Goal: Transaction & Acquisition: Obtain resource

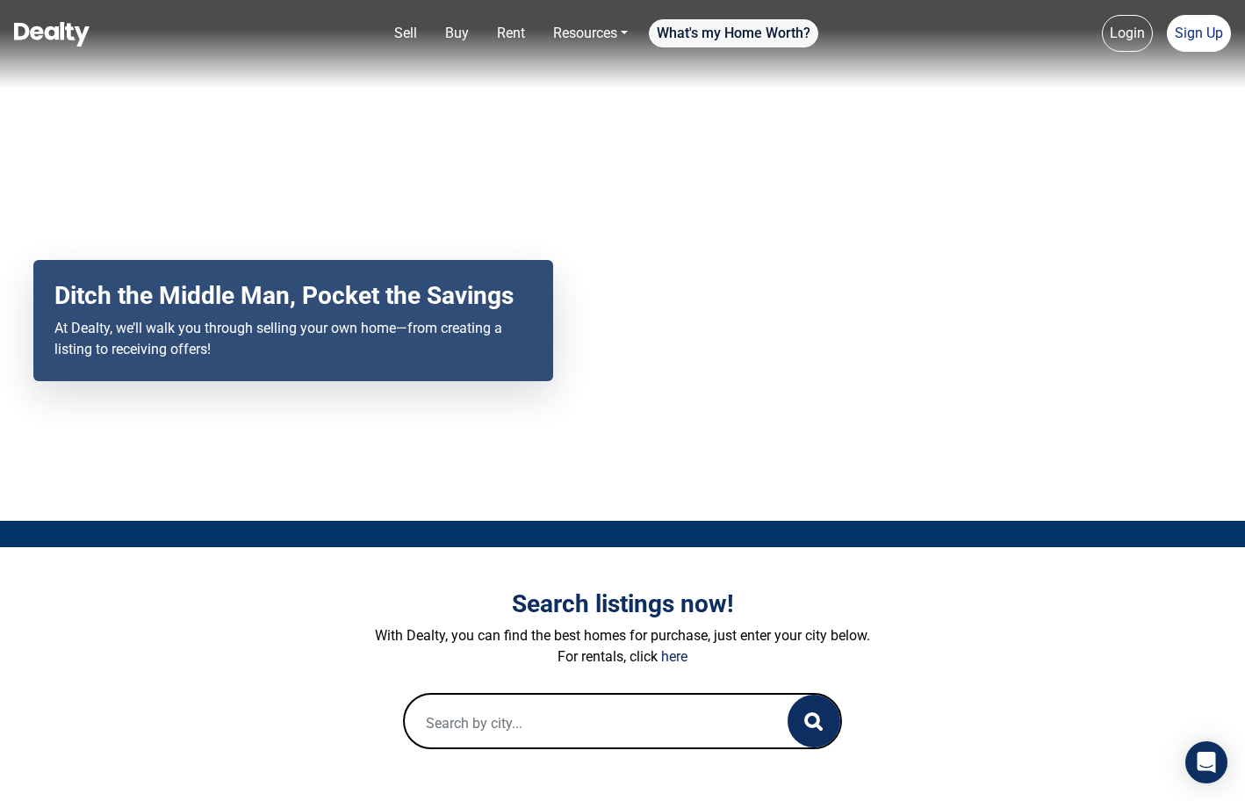
click at [739, 32] on link "What's my Home Worth?" at bounding box center [733, 33] width 169 height 28
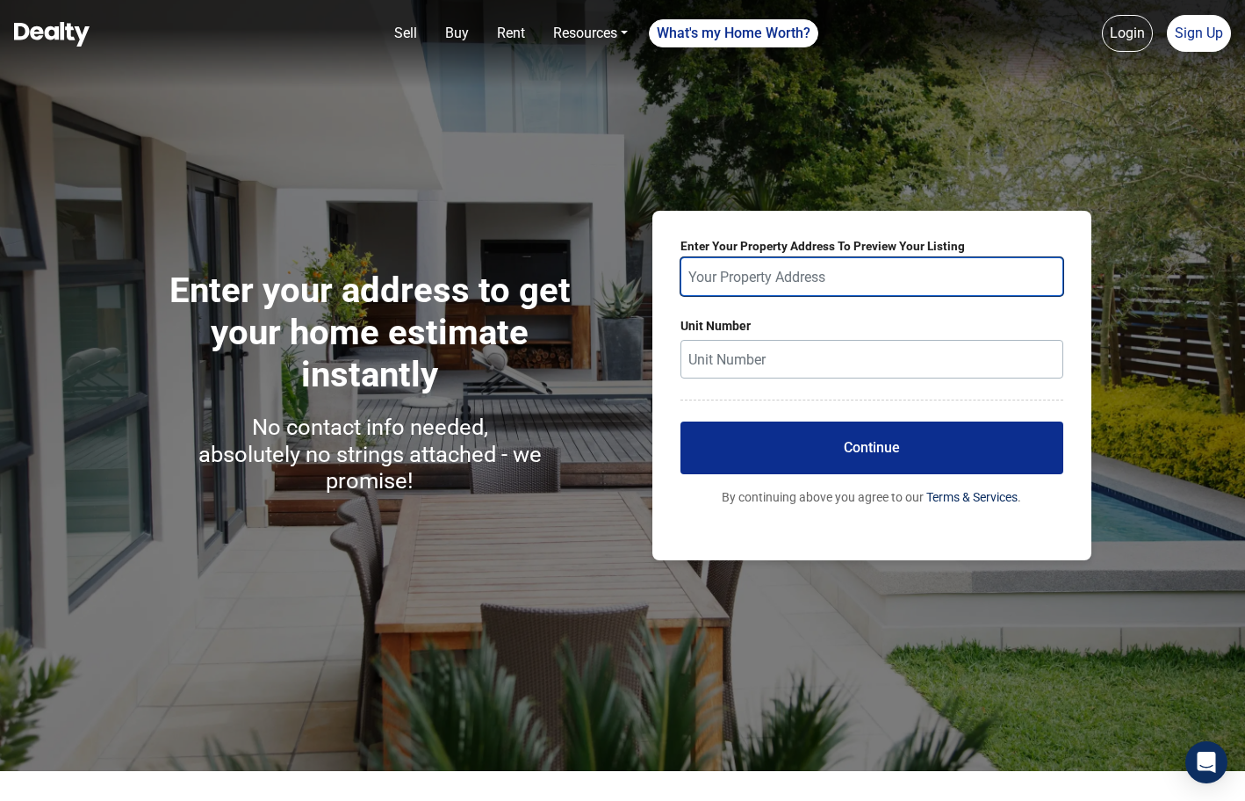
click at [733, 282] on input "text" at bounding box center [872, 276] width 383 height 39
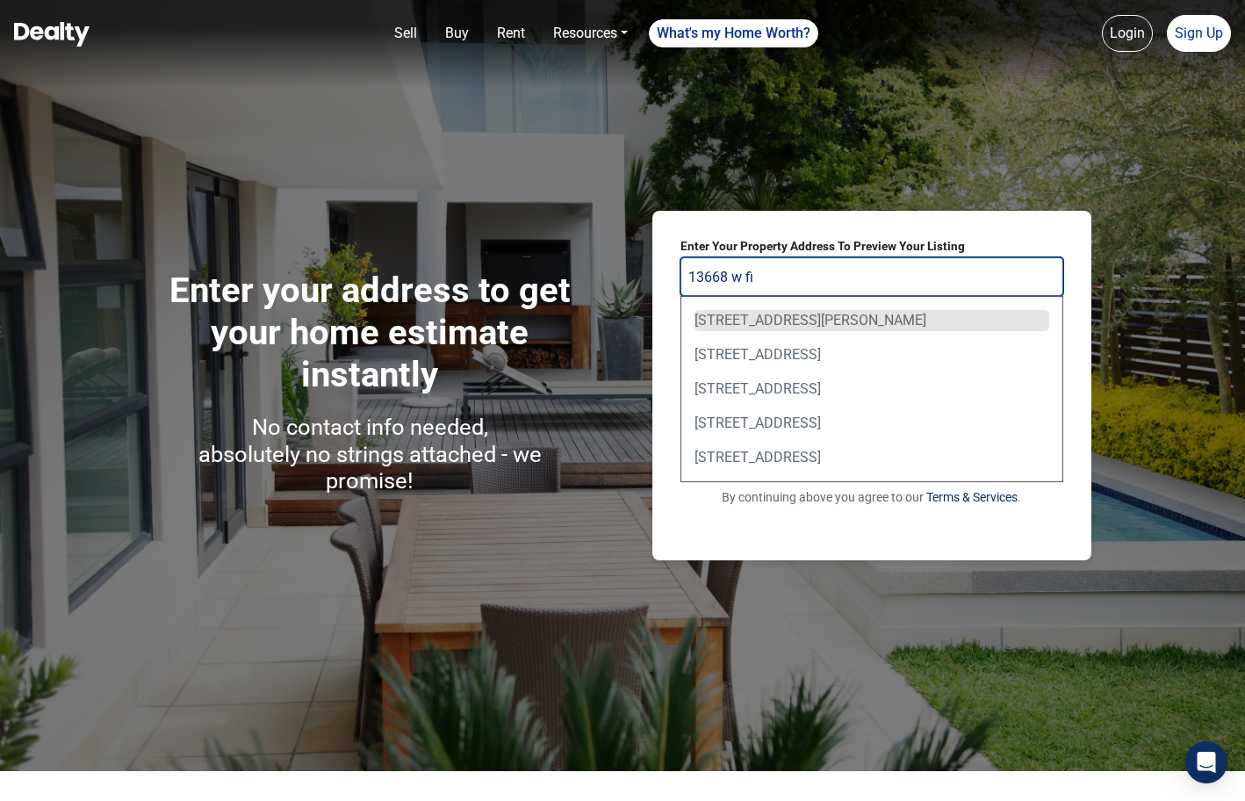
click at [831, 315] on div "13668 W Figueroa Dr, Sun City West, AZ, USA" at bounding box center [872, 320] width 355 height 21
type input "13668 W Figueroa Dr, Sun City West, AZ, USA"
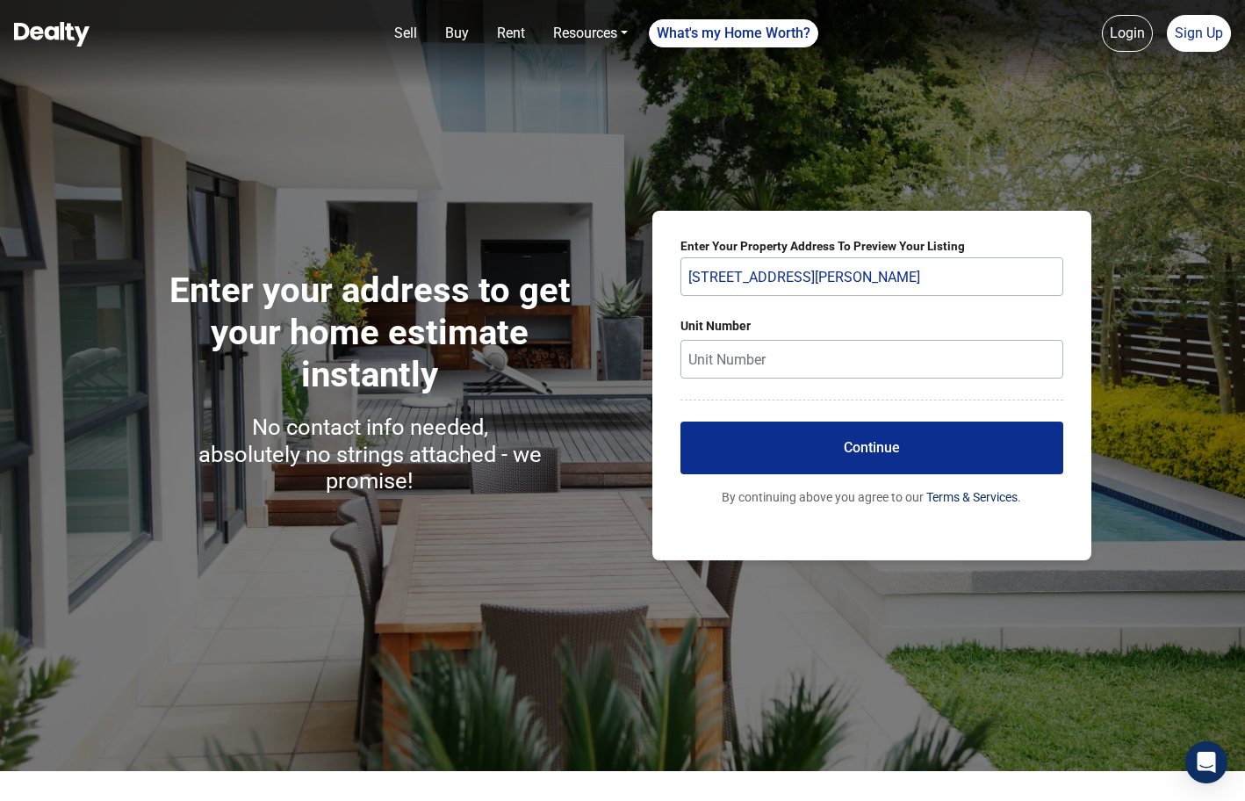
click at [847, 449] on button "Continue" at bounding box center [872, 447] width 383 height 53
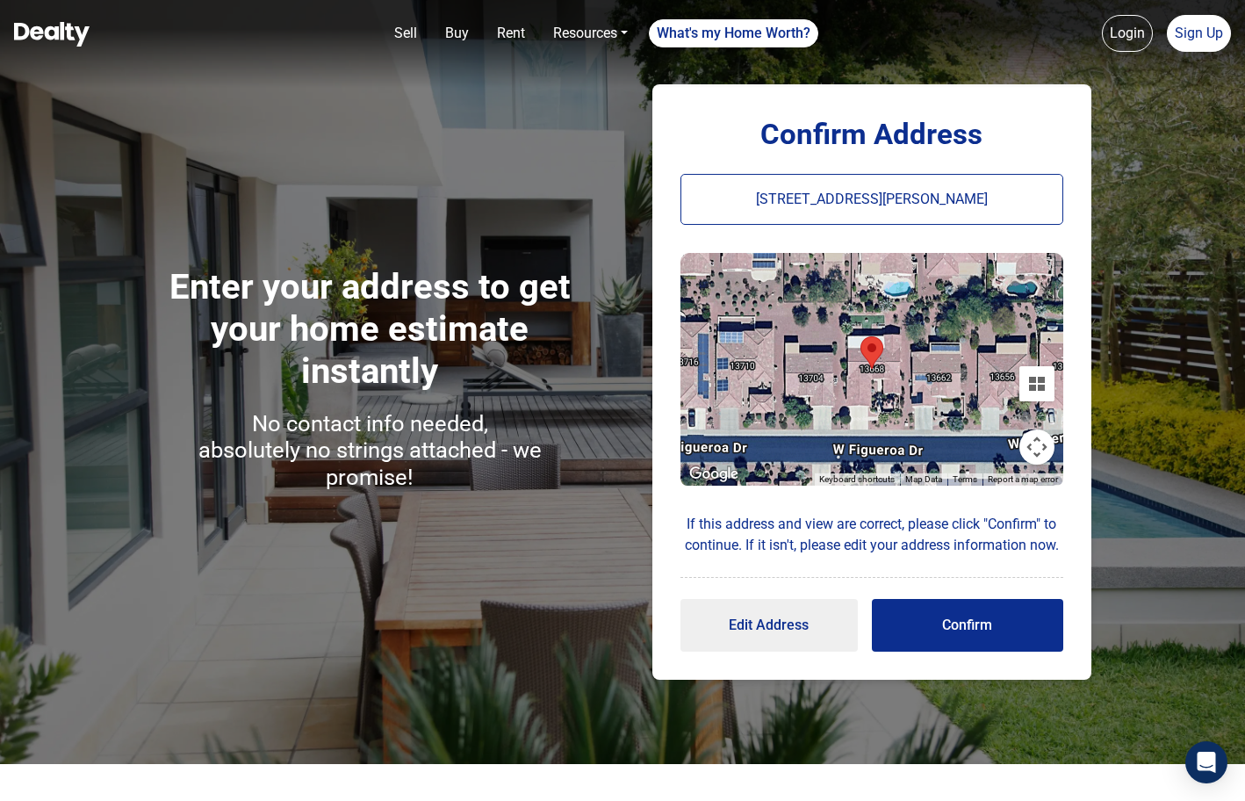
click at [938, 616] on button "Confirm" at bounding box center [967, 625] width 191 height 53
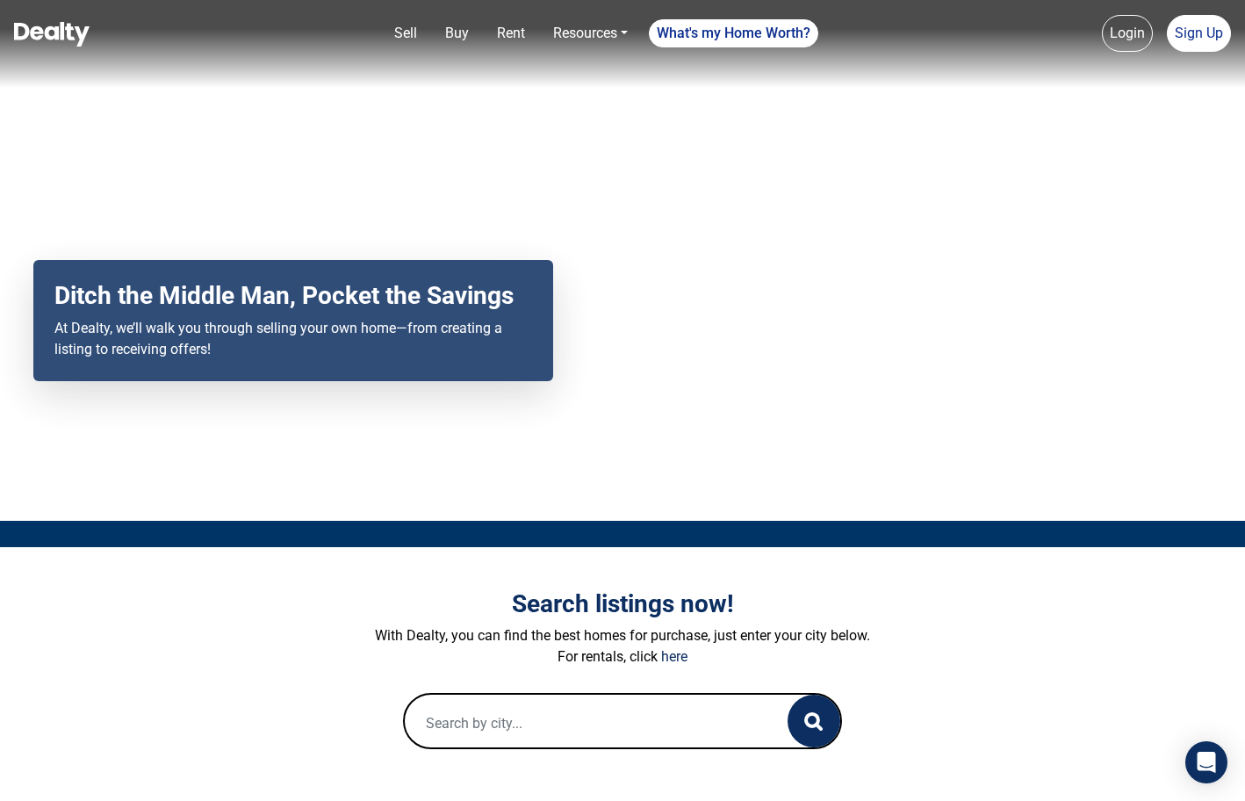
click at [493, 722] on input "text" at bounding box center [579, 723] width 348 height 56
paste input "9045 E LUPINE AVE"
type input "9045 E LUPINE AV"
